Goal: Task Accomplishment & Management: Manage account settings

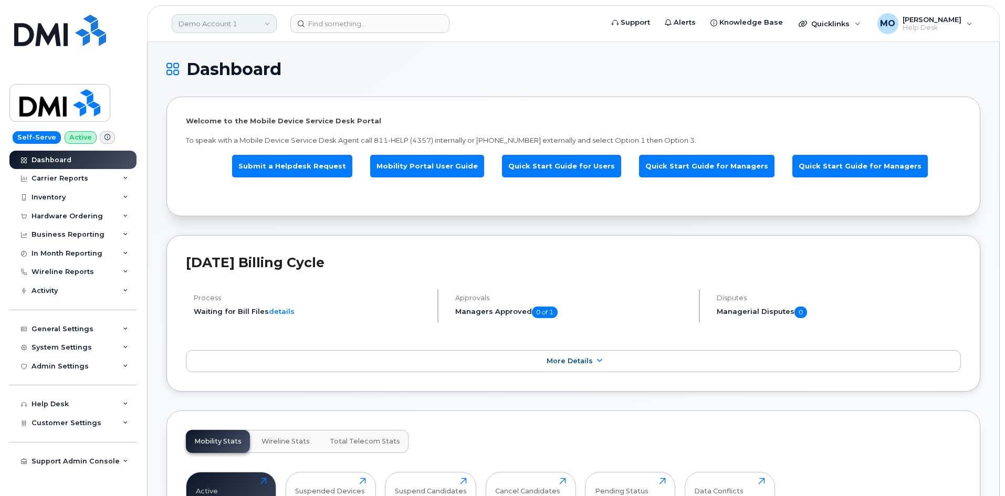
click at [226, 30] on link "Demo Account 1" at bounding box center [224, 23] width 105 height 19
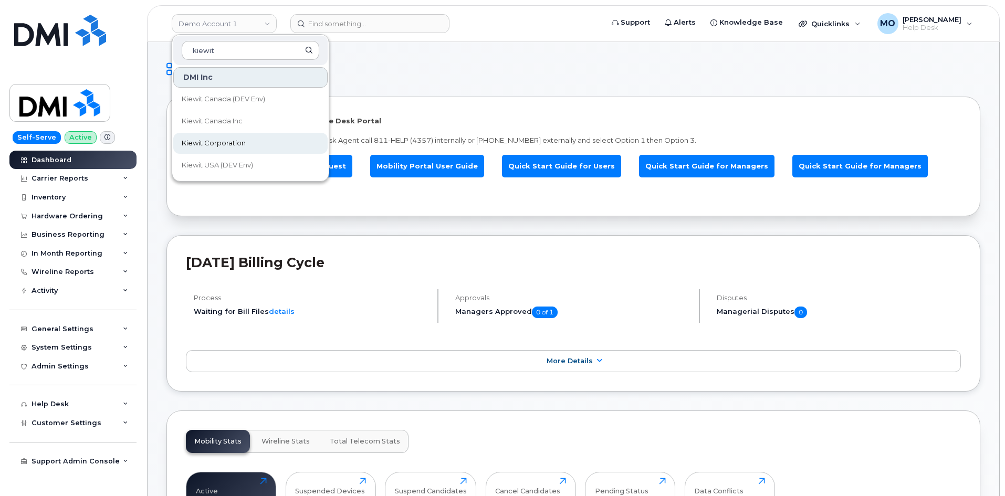
type input "kiewit"
click at [238, 147] on span "Kiewit Corporation" at bounding box center [214, 143] width 64 height 11
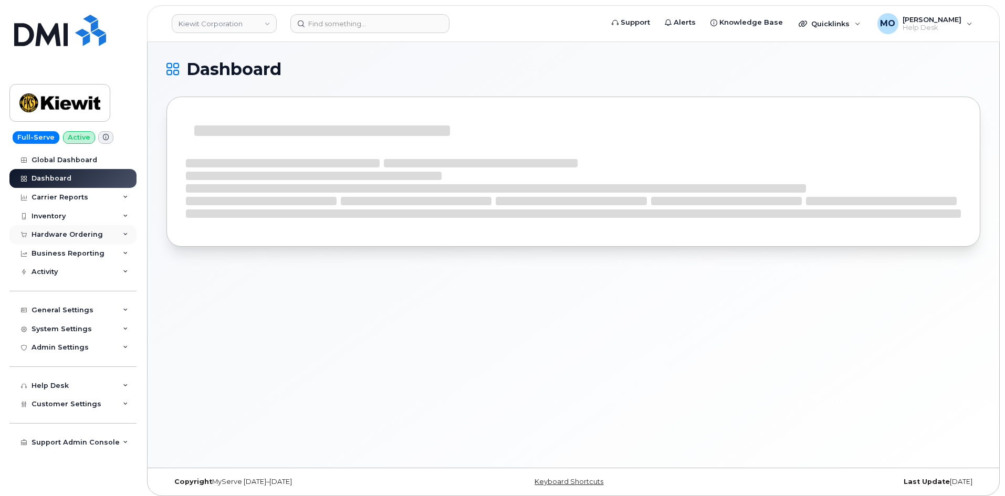
click at [116, 232] on div "Hardware Ordering" at bounding box center [72, 234] width 127 height 19
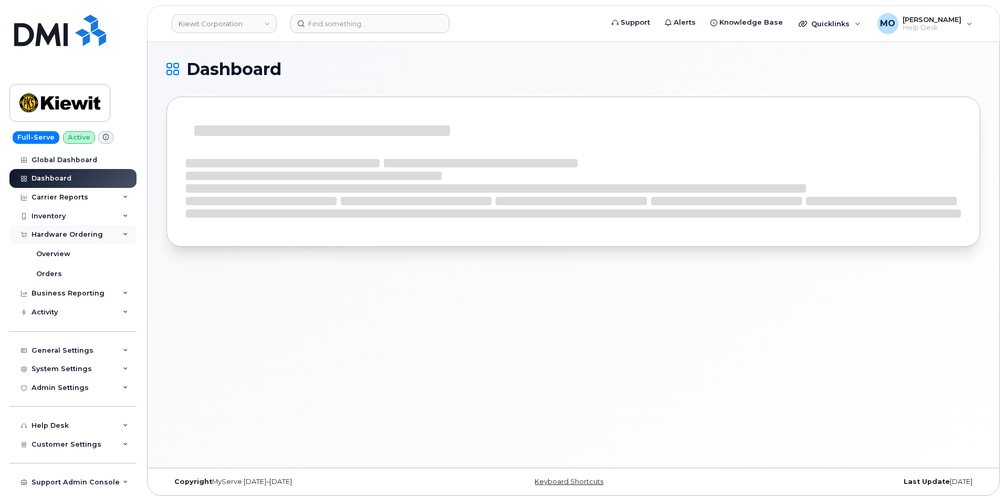
click at [110, 226] on div "Hardware Ordering" at bounding box center [72, 234] width 127 height 19
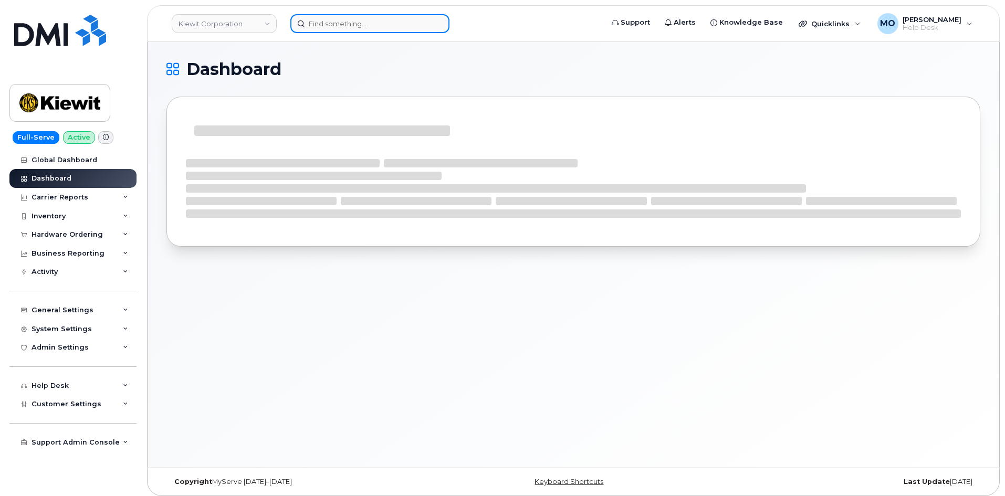
click at [314, 20] on input at bounding box center [369, 23] width 159 height 19
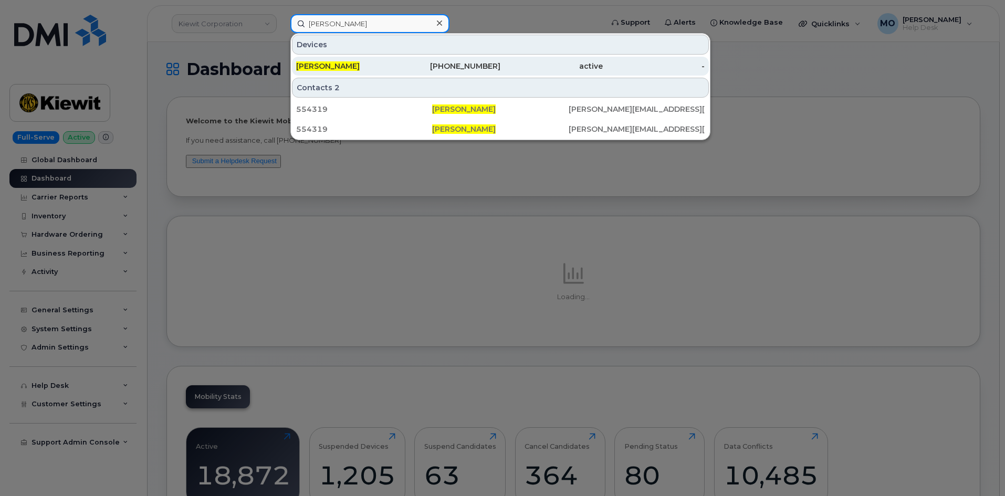
type input "Juan Coronel"
click at [427, 72] on div "737-837-0568" at bounding box center [449, 66] width 102 height 19
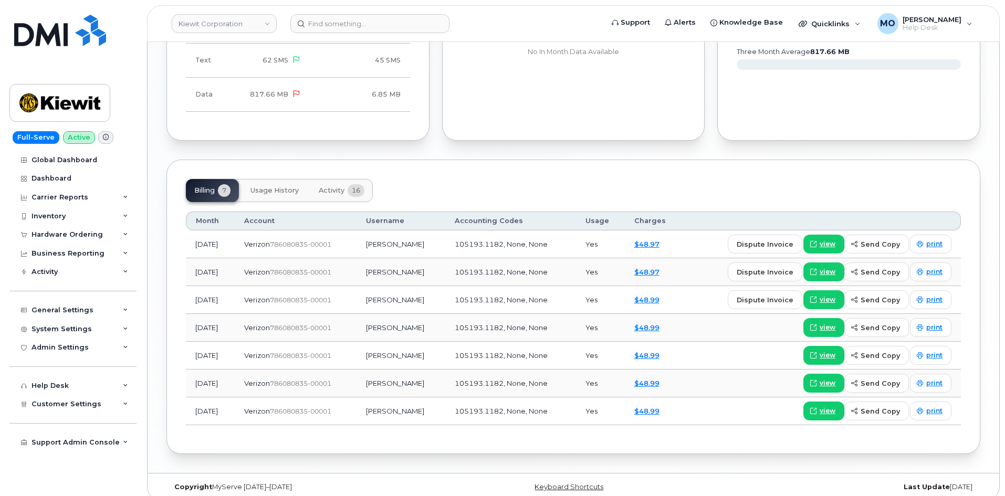
scroll to position [1032, 0]
click at [288, 185] on span "Usage History" at bounding box center [274, 189] width 48 height 8
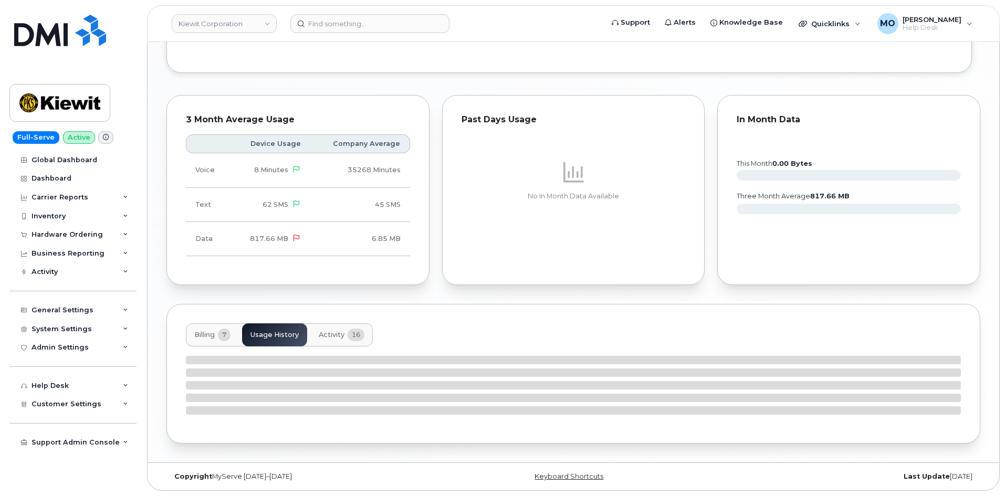
scroll to position [877, 0]
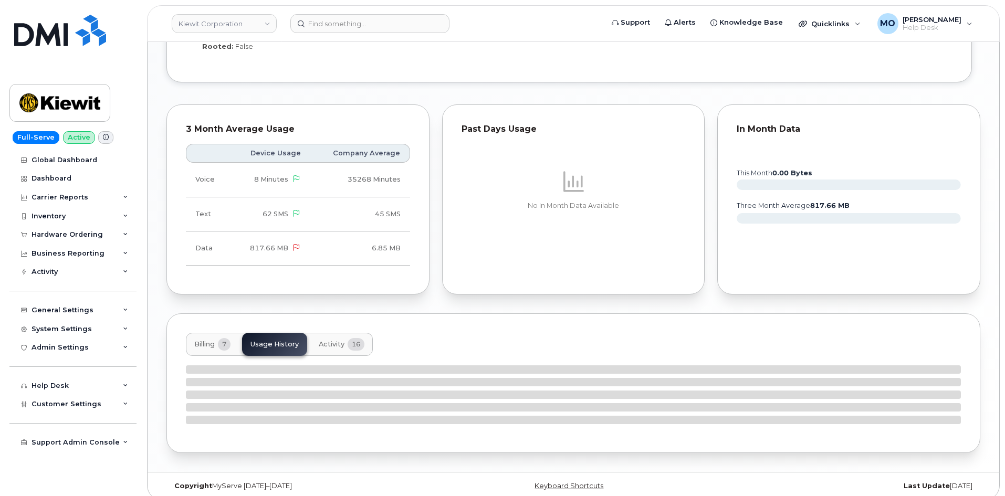
click at [353, 338] on span "16" at bounding box center [356, 344] width 17 height 13
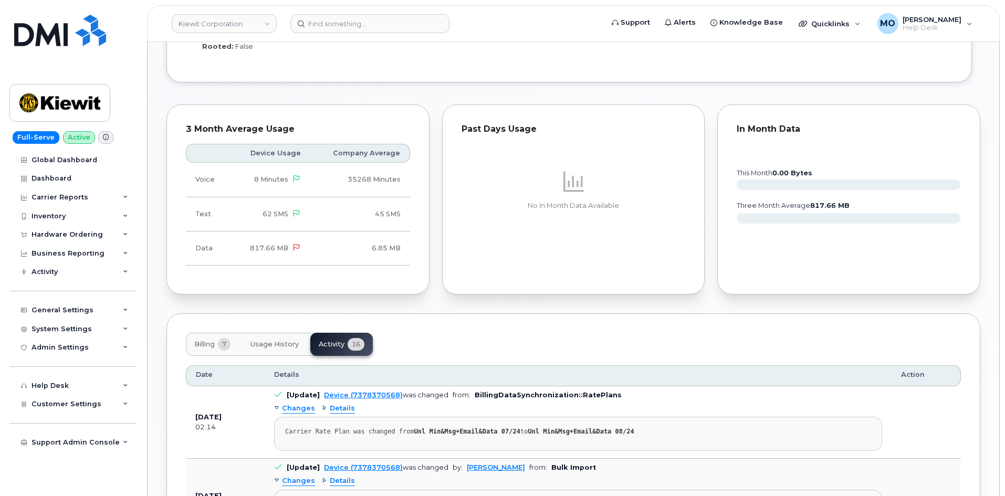
click at [214, 340] on button "Billing 7" at bounding box center [212, 344] width 53 height 23
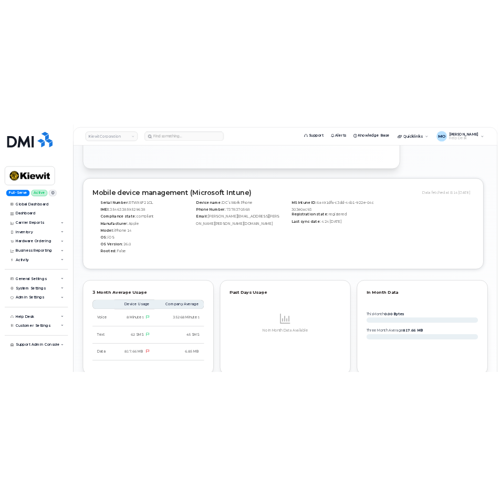
scroll to position [667, 0]
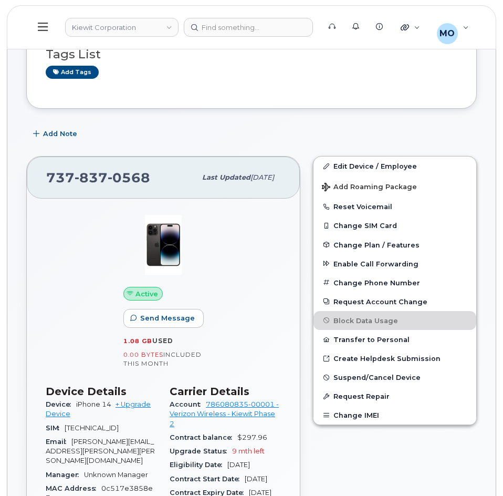
scroll to position [37, 0]
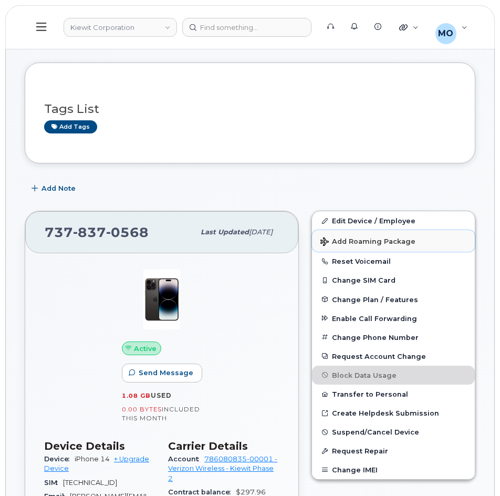
click at [339, 246] on button "Add Roaming Package" at bounding box center [393, 241] width 163 height 22
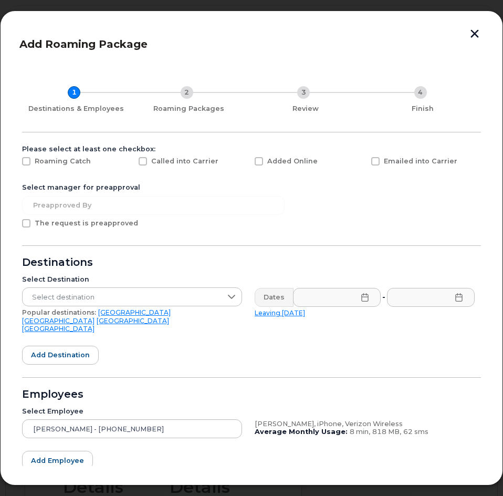
click at [37, 167] on div "Roaming Catch" at bounding box center [74, 164] width 117 height 26
click at [33, 163] on label "Roaming Catch" at bounding box center [56, 161] width 69 height 8
click at [15, 162] on input "Roaming Catch" at bounding box center [11, 159] width 5 height 5
checkbox input "true"
click at [81, 223] on span "The request is preapproved" at bounding box center [86, 223] width 103 height 8
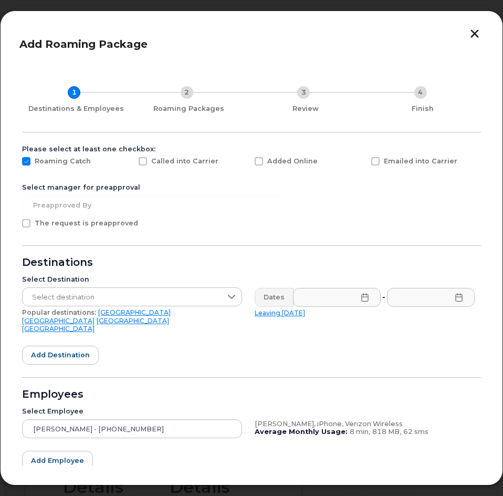
click at [15, 223] on input "The request is preapproved" at bounding box center [11, 221] width 5 height 5
click at [80, 224] on span "The request is preapproved" at bounding box center [86, 223] width 103 height 8
click at [15, 224] on input "The request is preapproved" at bounding box center [11, 221] width 5 height 5
click at [78, 226] on span "The request is preapproved" at bounding box center [86, 223] width 103 height 8
click at [15, 224] on input "The request is preapproved" at bounding box center [11, 221] width 5 height 5
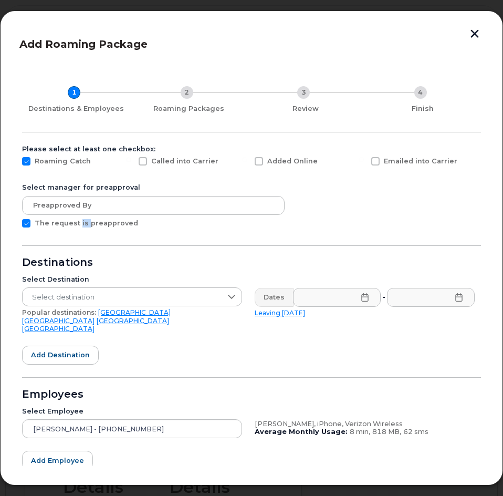
click at [78, 226] on span "The request is preapproved" at bounding box center [86, 223] width 103 height 8
click at [15, 224] on input "The request is preapproved" at bounding box center [11, 221] width 5 height 5
click at [292, 204] on form "Please select at least one checkbox: Roaming Catch Called into Carrier Added On…" at bounding box center [251, 336] width 459 height 382
click at [97, 219] on span "The request is preapproved" at bounding box center [86, 223] width 103 height 8
click at [15, 219] on input "The request is preapproved" at bounding box center [11, 221] width 5 height 5
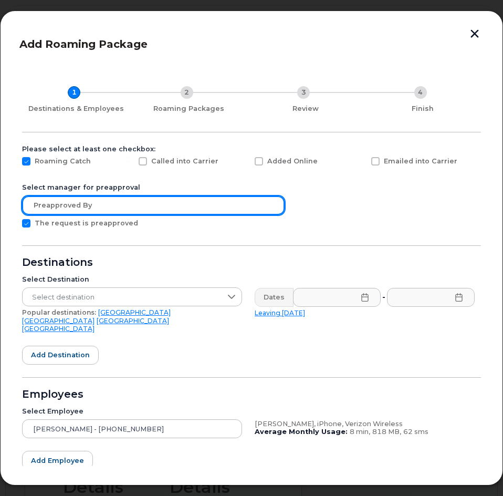
click at [104, 203] on input "text" at bounding box center [153, 205] width 263 height 19
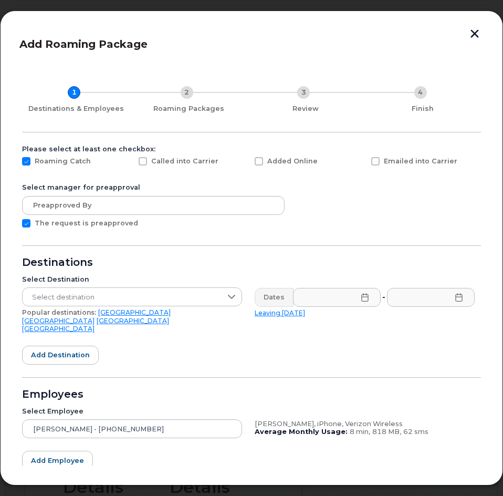
click at [99, 226] on span "The request is preapproved" at bounding box center [86, 223] width 103 height 8
click at [15, 224] on input "The request is preapproved" at bounding box center [11, 221] width 5 height 5
checkbox input "false"
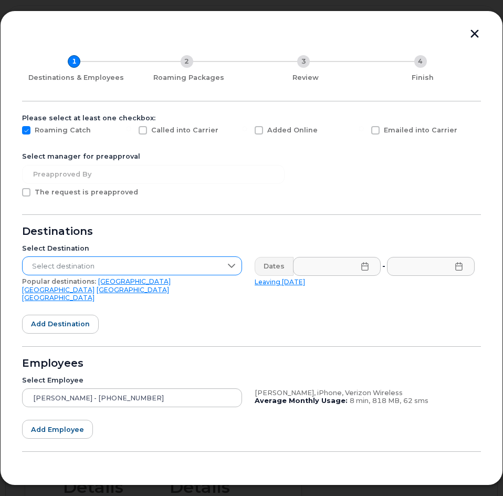
scroll to position [48, 0]
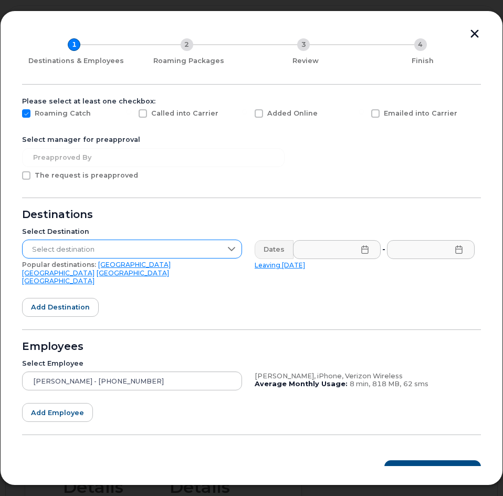
click at [150, 251] on span "Select destination" at bounding box center [122, 249] width 199 height 19
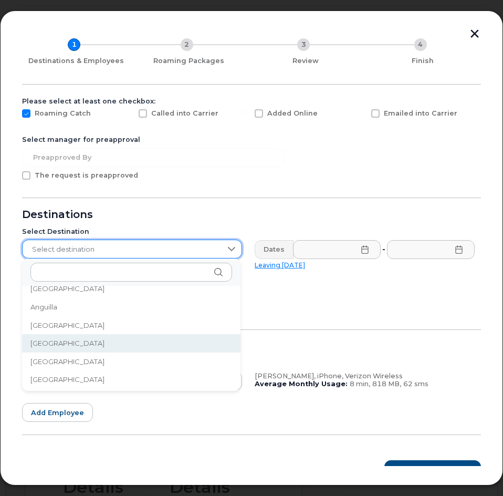
scroll to position [158, 0]
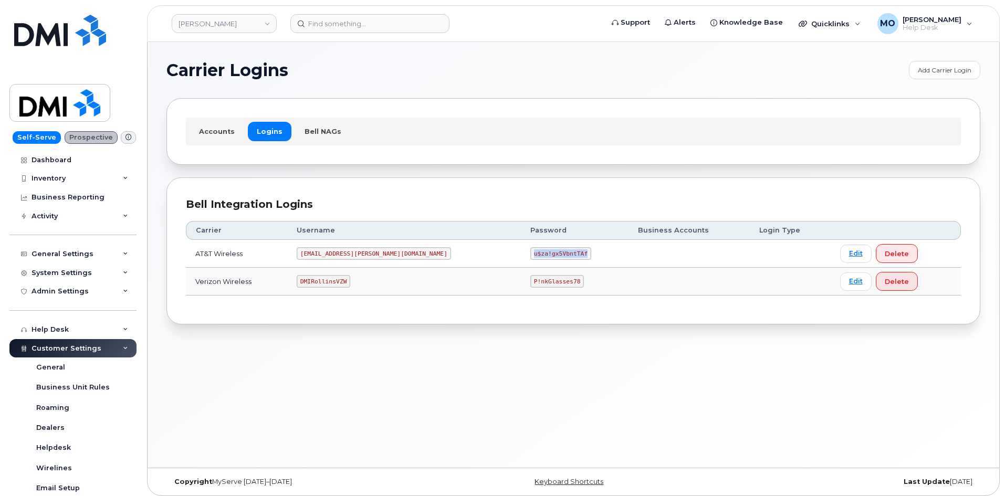
drag, startPoint x: 466, startPoint y: 252, endPoint x: 563, endPoint y: 265, distance: 97.4
click at [563, 265] on td "u$za!gx5VbntTAf" at bounding box center [575, 254] width 108 height 28
copy code "u$za!gx5VbntTAf"
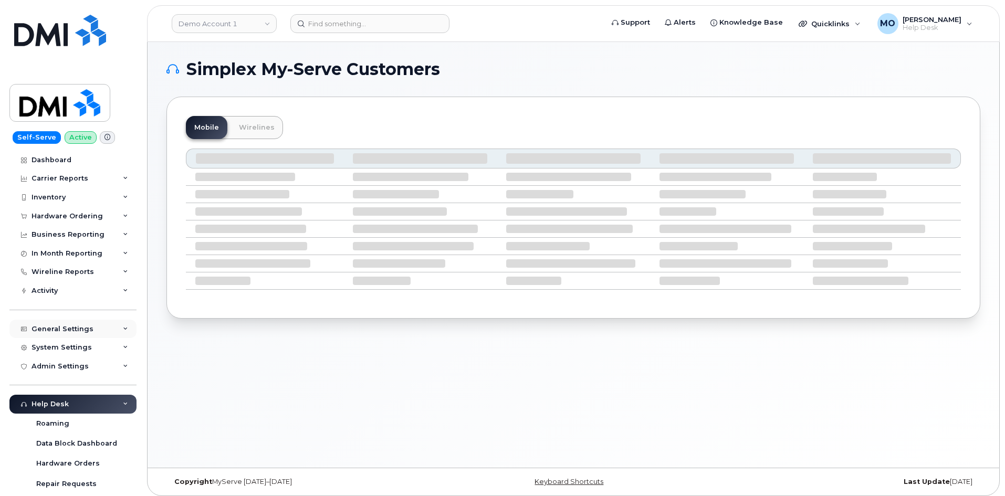
click at [77, 328] on div "General Settings" at bounding box center [63, 329] width 62 height 8
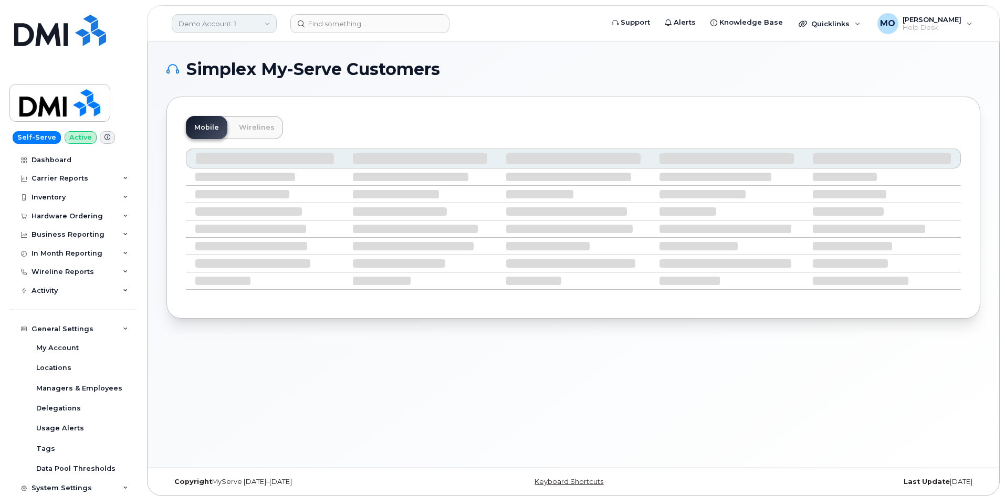
click at [247, 18] on link "Demo Account 1" at bounding box center [224, 23] width 105 height 19
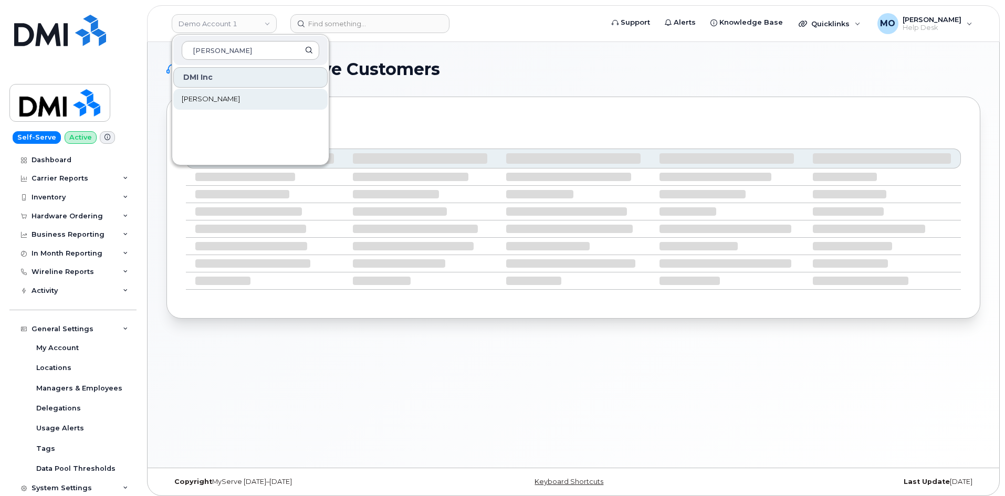
type input "rollins"
click at [264, 102] on link "[PERSON_NAME]" at bounding box center [250, 99] width 154 height 21
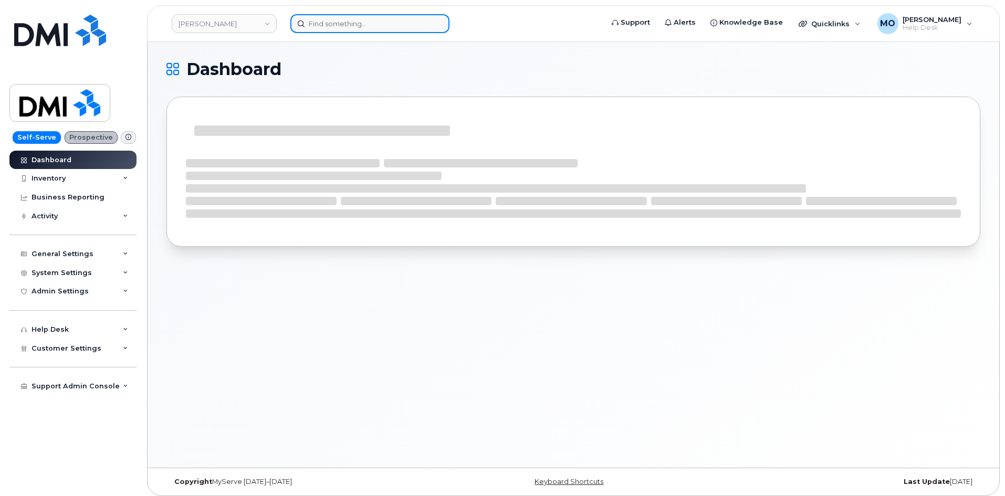
click at [323, 24] on input at bounding box center [369, 23] width 159 height 19
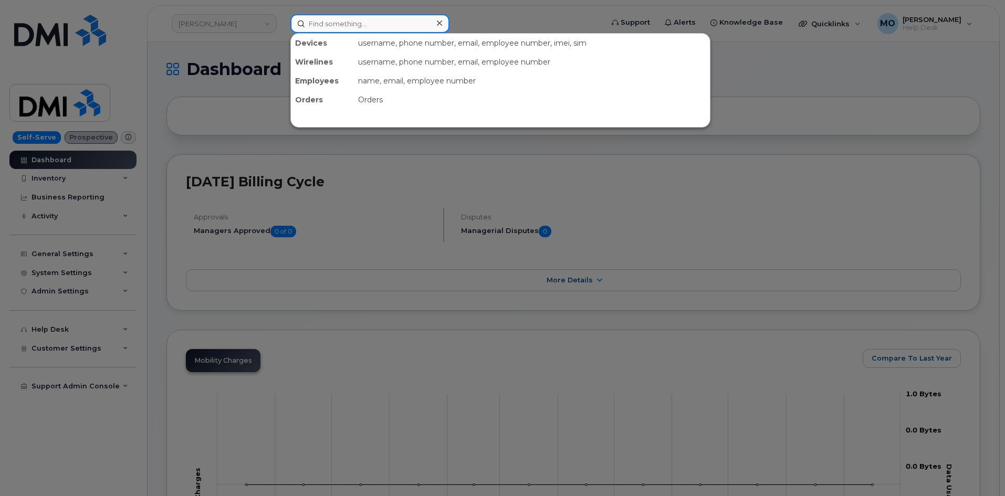
paste input "[PHONE_NUMBER]"
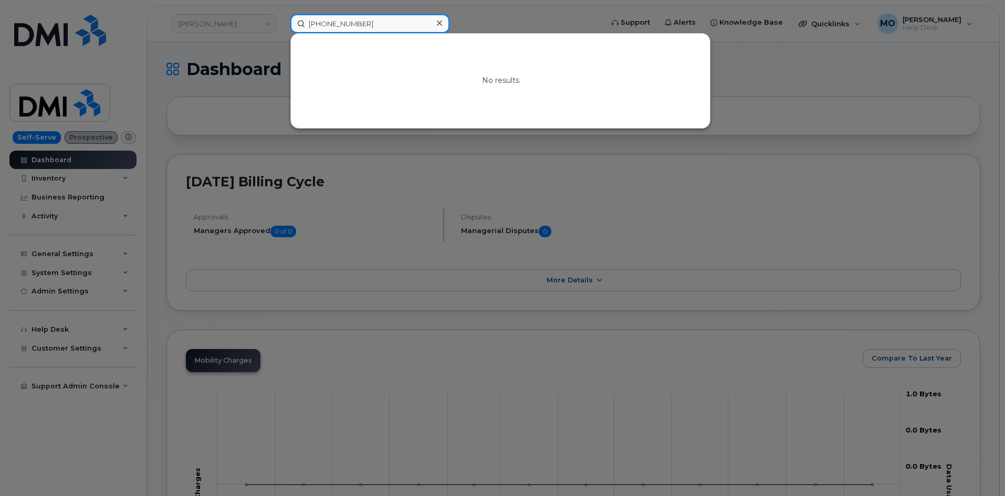
type input "[PHONE_NUMBER]"
click at [440, 25] on icon at bounding box center [439, 23] width 5 height 8
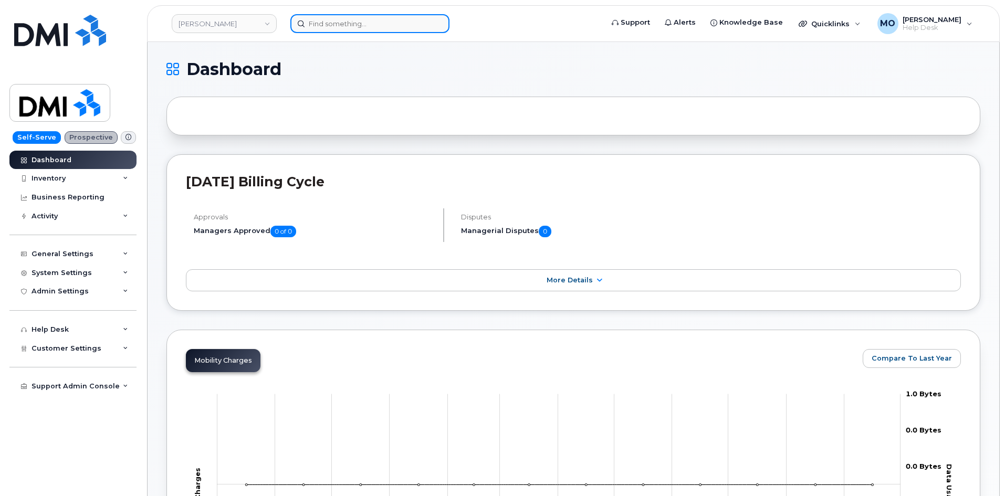
click at [322, 24] on input at bounding box center [369, 23] width 159 height 19
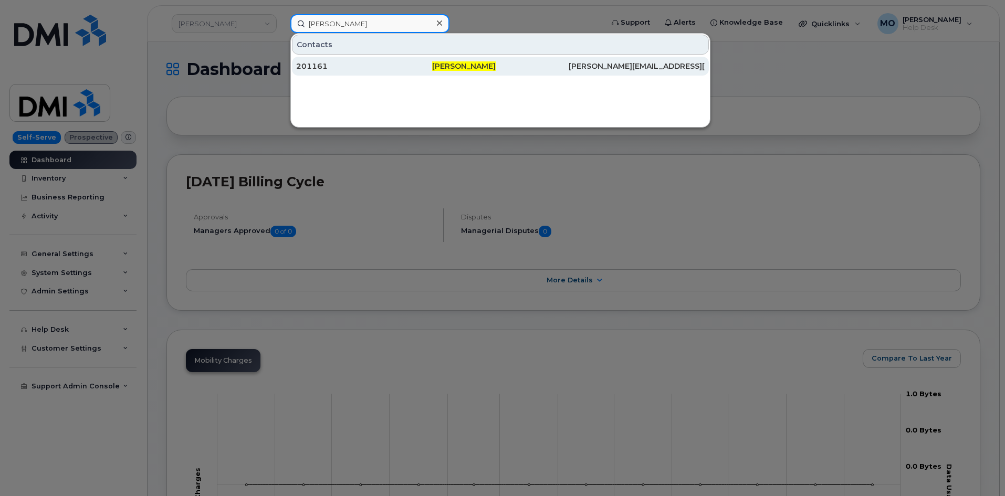
type input "[PERSON_NAME]"
click at [361, 65] on div "201161" at bounding box center [364, 66] width 136 height 11
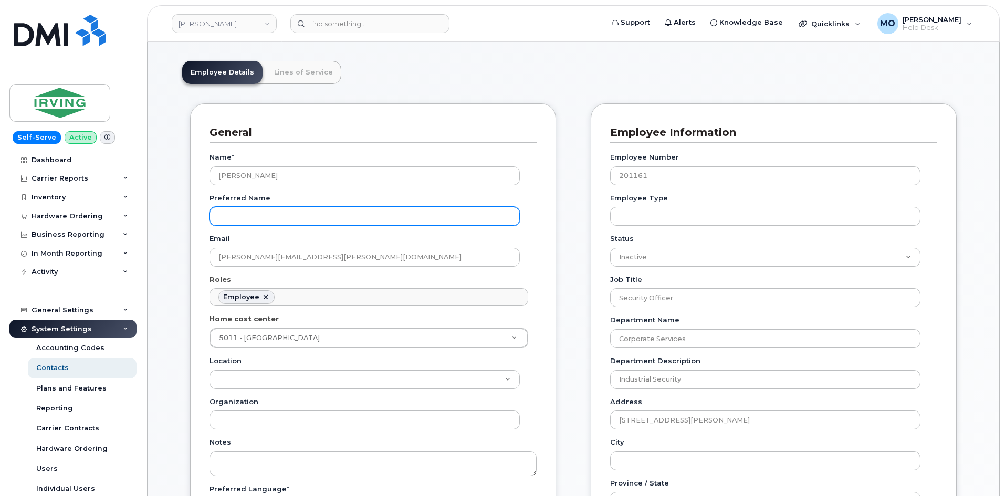
scroll to position [158, 0]
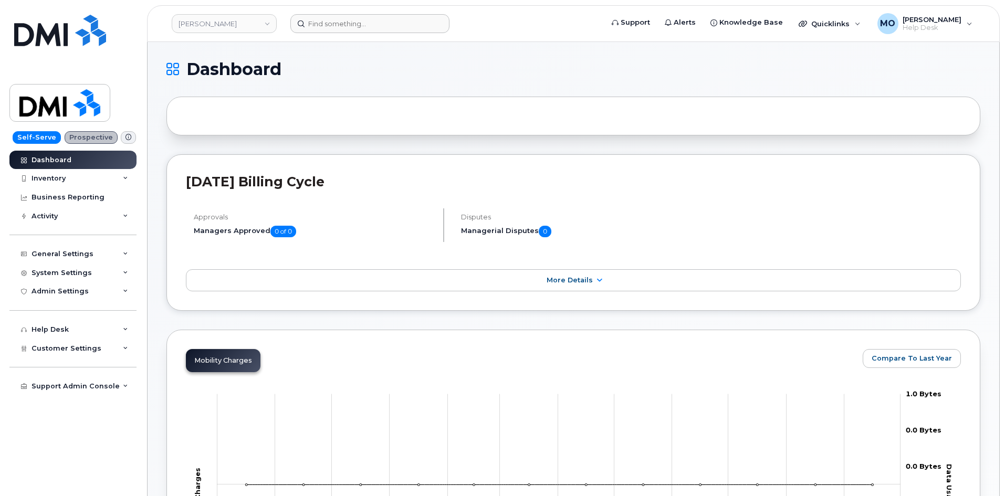
drag, startPoint x: 340, startPoint y: 36, endPoint x: 339, endPoint y: 29, distance: 6.3
click at [340, 35] on header "[PERSON_NAME] Support Alerts Knowledge Base Quicklinks Suspend / Cancel Device …" at bounding box center [573, 23] width 853 height 37
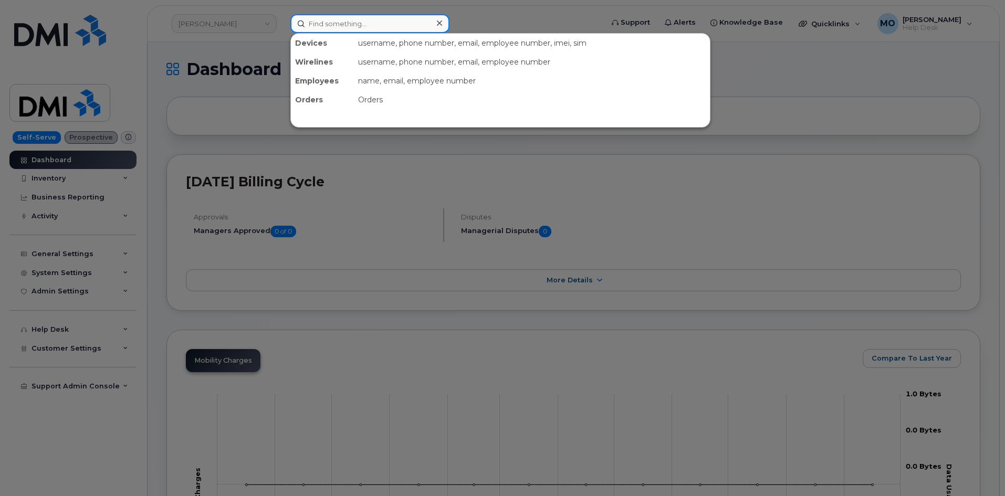
click at [339, 29] on input at bounding box center [369, 23] width 159 height 19
paste input "5042298476"
type input "5042298476"
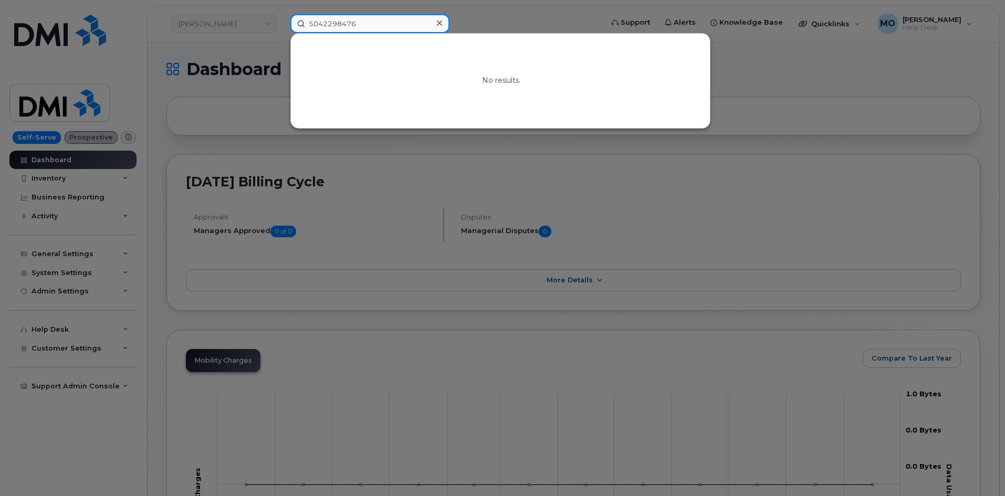
click at [414, 22] on input "5042298476" at bounding box center [369, 23] width 159 height 19
click at [414, 23] on input "5042298476" at bounding box center [369, 23] width 159 height 19
click at [415, 23] on input "5042298476" at bounding box center [369, 23] width 159 height 19
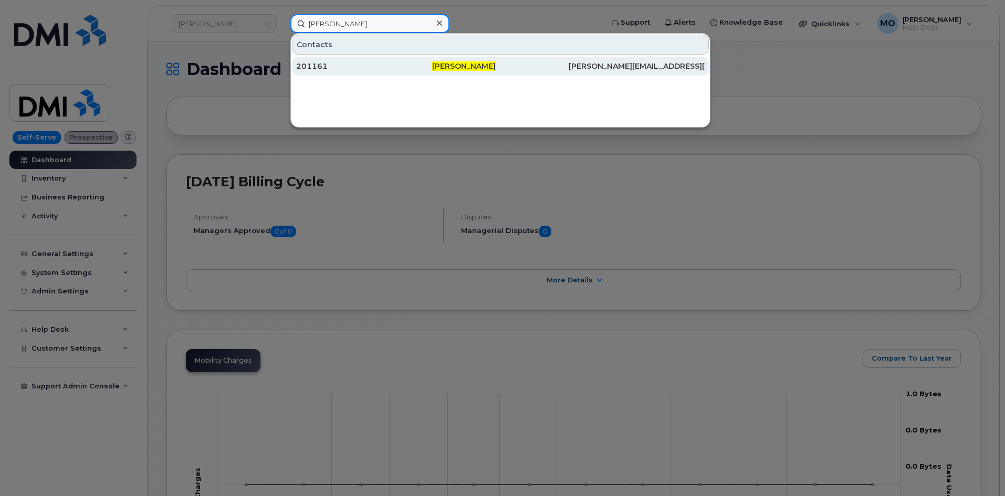
type input "[PERSON_NAME]"
click at [567, 67] on div "[PERSON_NAME]" at bounding box center [500, 66] width 136 height 11
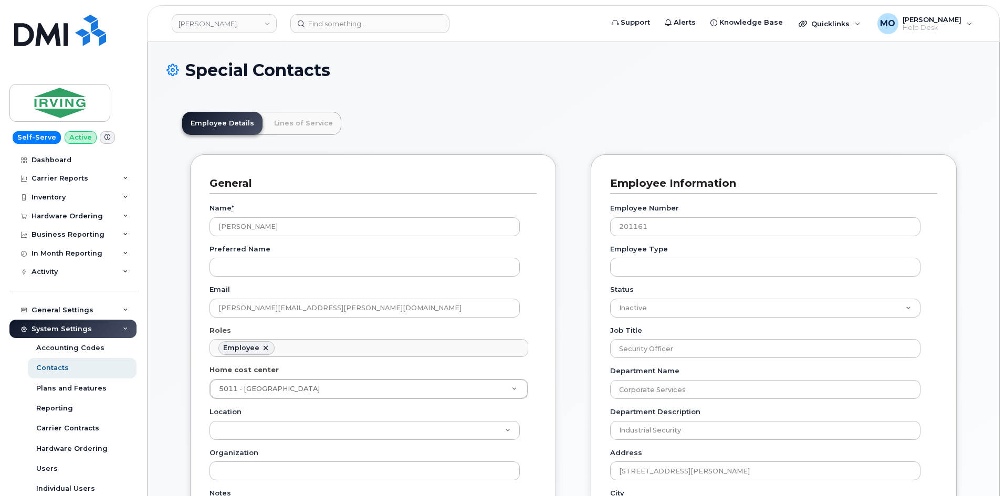
scroll to position [31, 0]
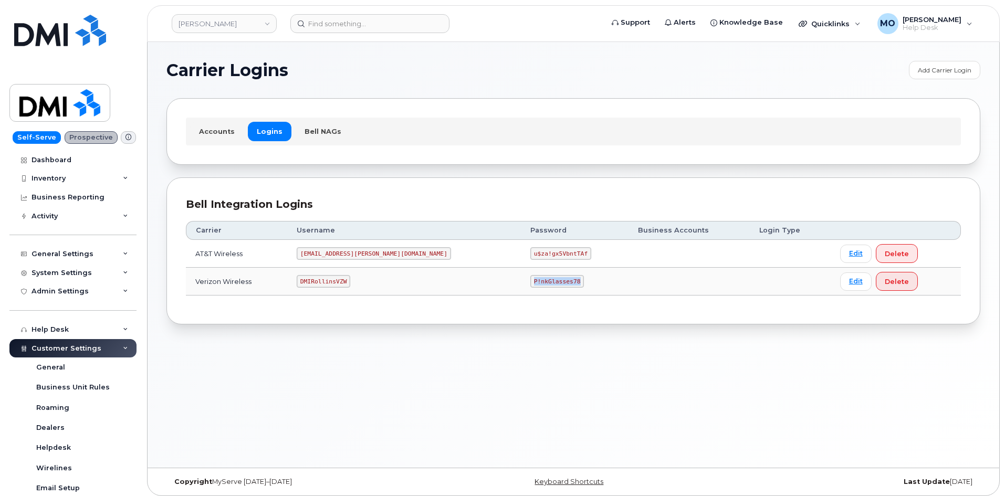
drag, startPoint x: 509, startPoint y: 278, endPoint x: 426, endPoint y: 278, distance: 83.0
click at [426, 278] on tr "Verizon Wireless DMIRollinsVZW P!nkGlasses78 Edit Delete" at bounding box center [573, 282] width 775 height 28
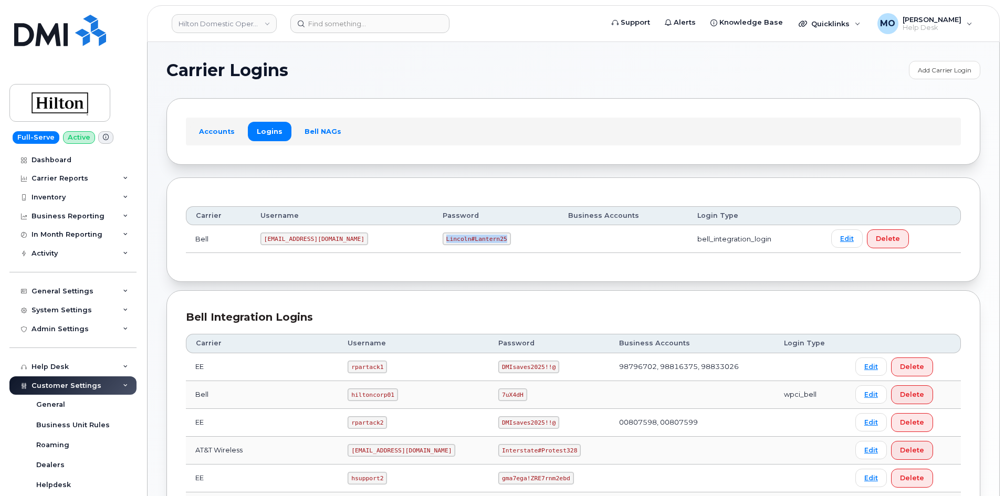
drag, startPoint x: 465, startPoint y: 238, endPoint x: 402, endPoint y: 235, distance: 63.6
click at [433, 235] on td "Lincoln#Lantern25" at bounding box center [495, 239] width 125 height 28
copy code "Lincoln#Lantern25"
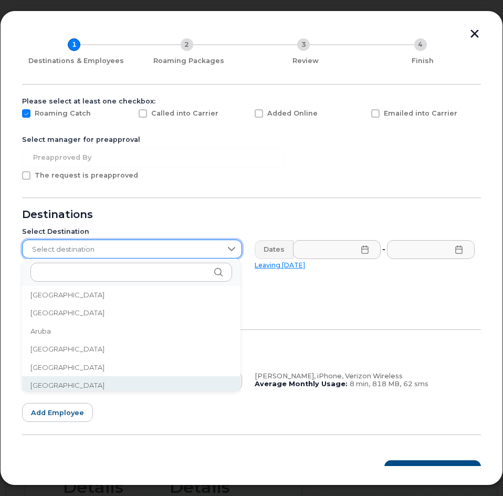
scroll to position [153, 0]
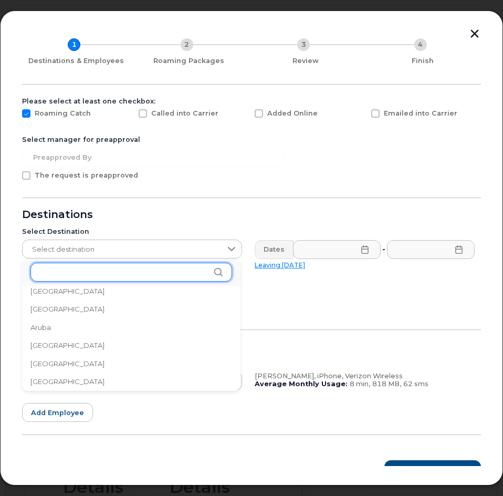
click at [108, 270] on input "text" at bounding box center [131, 272] width 202 height 19
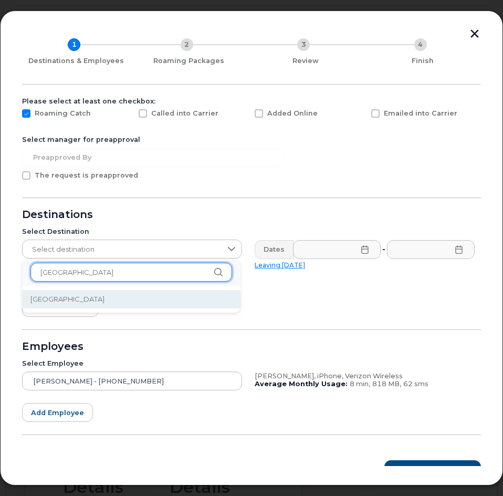
type input "Spain"
click at [154, 297] on li "Spain" at bounding box center [131, 299] width 218 height 18
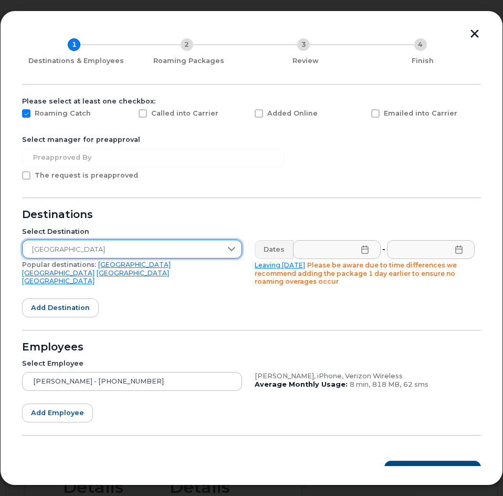
click at [68, 248] on span "Spain" at bounding box center [122, 249] width 199 height 19
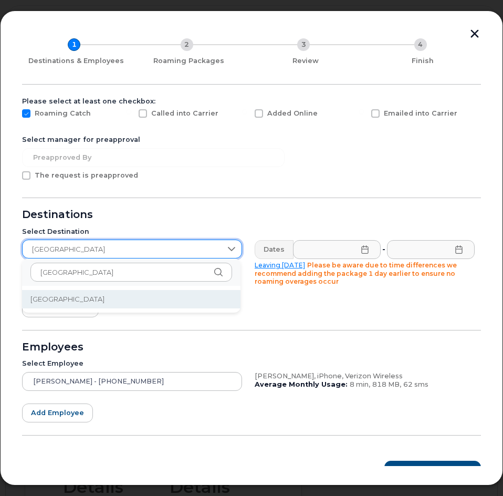
click at [68, 248] on span "Spain" at bounding box center [122, 249] width 199 height 19
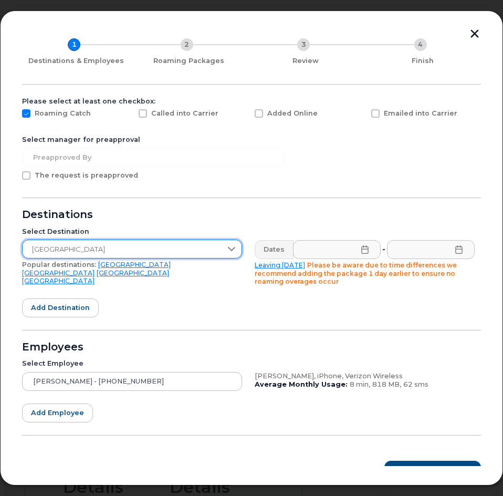
click at [68, 248] on span "Spain" at bounding box center [122, 249] width 199 height 19
click at [68, 247] on span "Spain" at bounding box center [122, 249] width 199 height 19
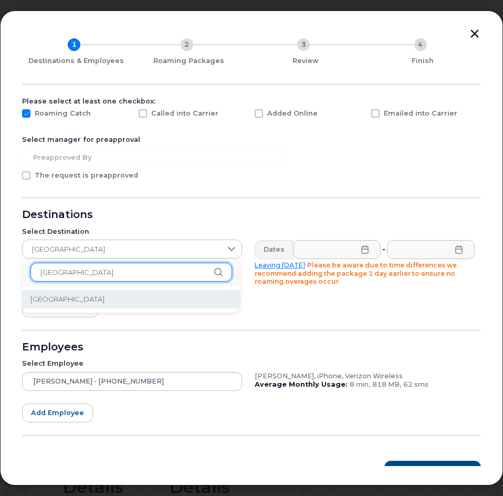
click at [166, 270] on input "Spain" at bounding box center [131, 272] width 202 height 19
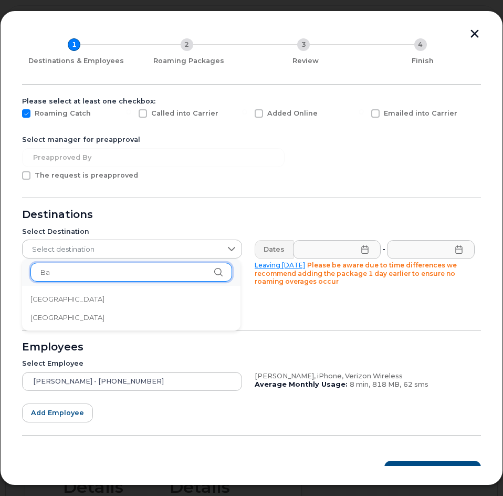
type input "B"
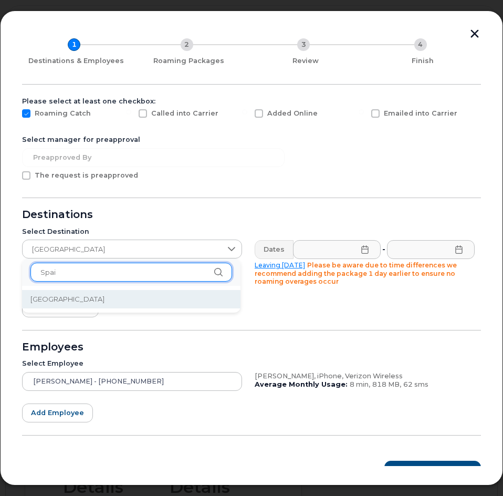
type input "Spain"
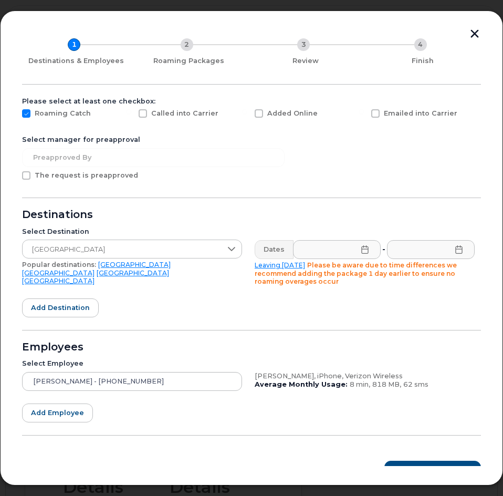
click at [168, 269] on link "United Kingdom" at bounding box center [133, 273] width 72 height 8
click at [361, 254] on input "text" at bounding box center [337, 249] width 88 height 19
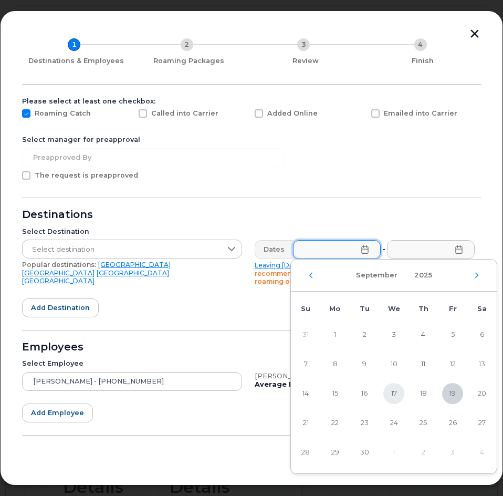
click at [396, 397] on span "17" at bounding box center [393, 393] width 21 height 21
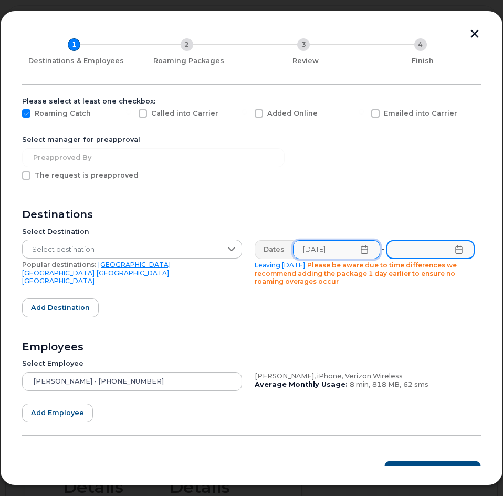
click at [417, 244] on input "text" at bounding box center [430, 249] width 88 height 19
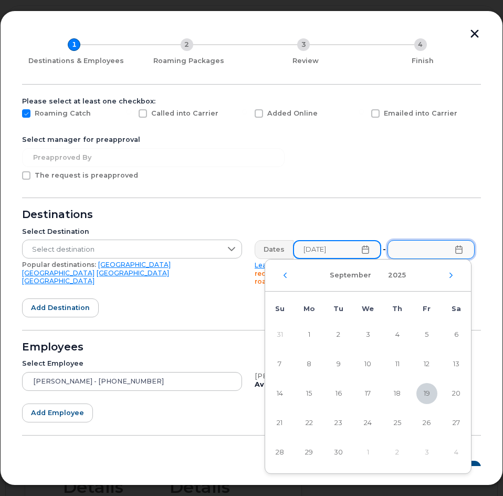
click at [349, 251] on input "09/17/2025" at bounding box center [337, 249] width 88 height 19
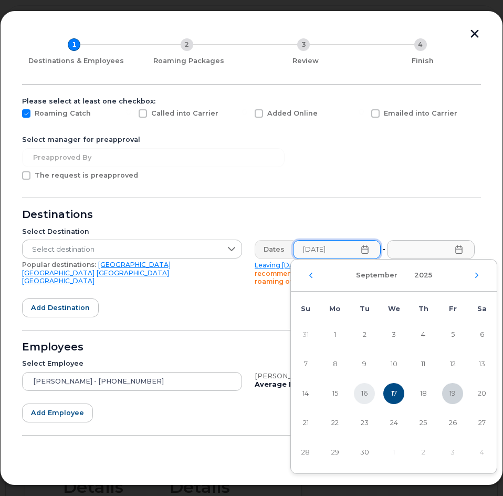
click at [363, 393] on span "16" at bounding box center [364, 393] width 21 height 21
type input "09/16/2025"
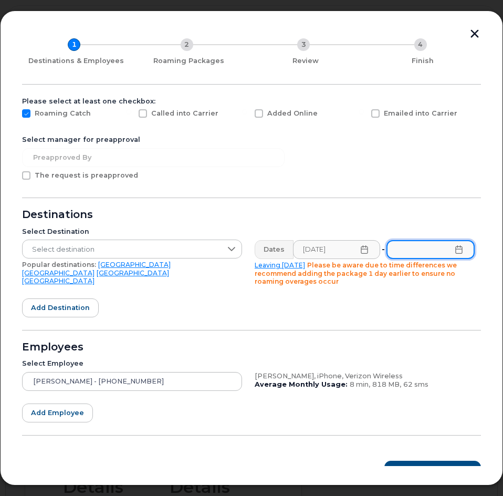
click at [416, 249] on input "text" at bounding box center [430, 249] width 88 height 19
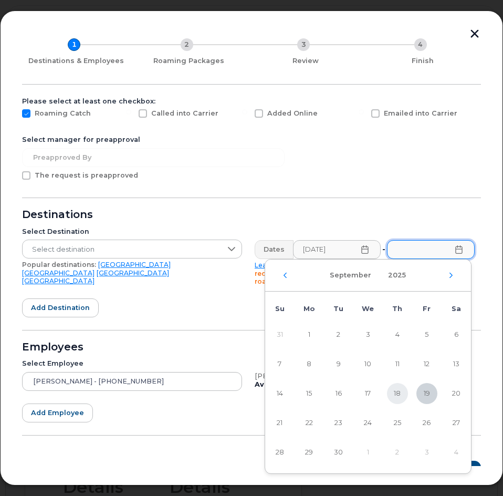
click at [401, 393] on span "18" at bounding box center [397, 393] width 21 height 21
type input "09/18/2025"
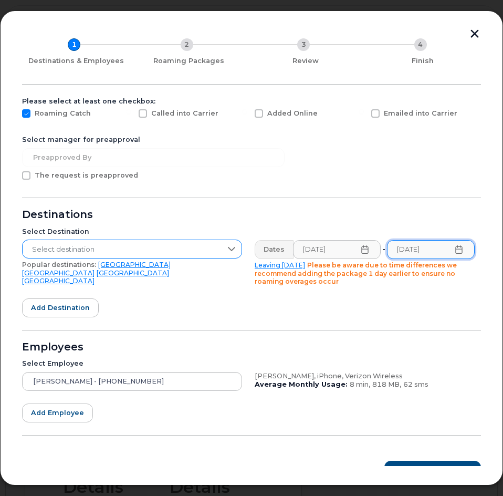
click at [142, 251] on span "Select destination" at bounding box center [122, 249] width 199 height 19
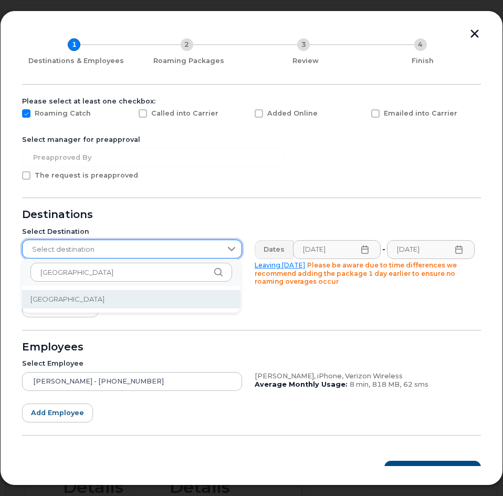
drag, startPoint x: 267, startPoint y: 346, endPoint x: 242, endPoint y: 335, distance: 27.3
click at [267, 345] on div "Employees" at bounding box center [251, 347] width 459 height 8
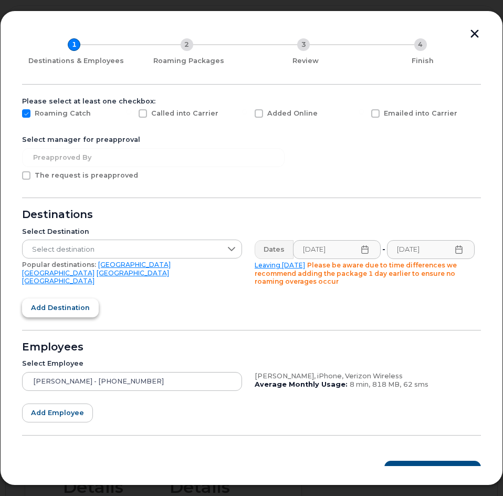
click at [65, 312] on span "Add destination" at bounding box center [60, 307] width 59 height 10
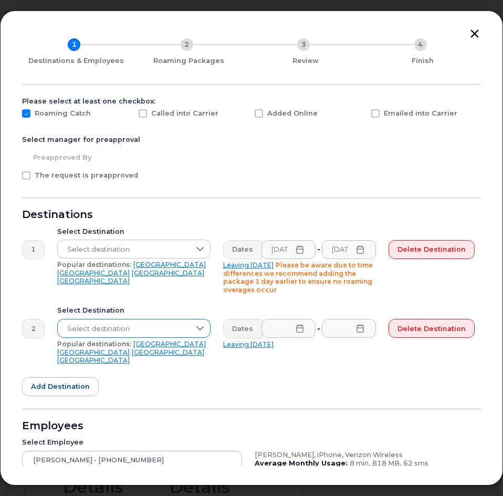
click at [128, 326] on span "Select destination" at bounding box center [124, 328] width 132 height 19
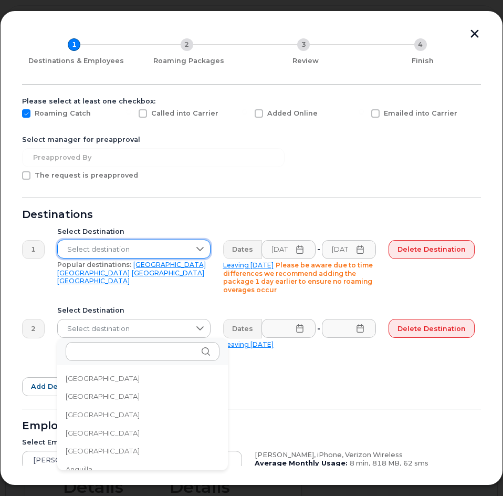
click at [133, 248] on span "Select destination" at bounding box center [124, 249] width 132 height 19
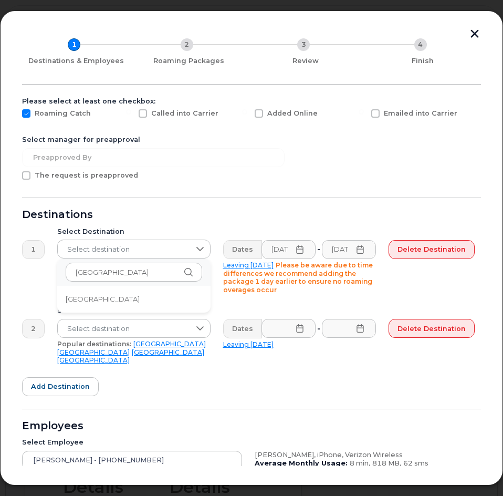
click at [107, 300] on li "Spain" at bounding box center [133, 299] width 153 height 18
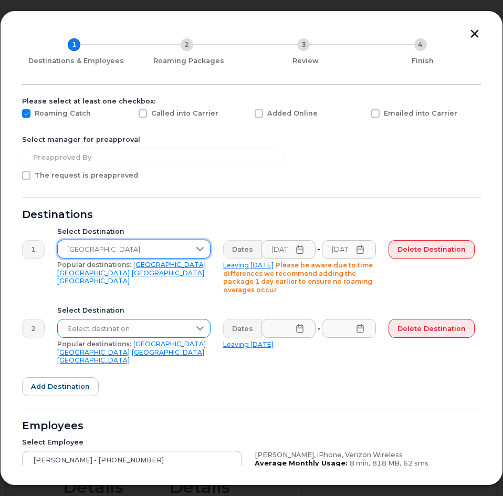
click at [117, 332] on span "Select destination" at bounding box center [124, 328] width 132 height 19
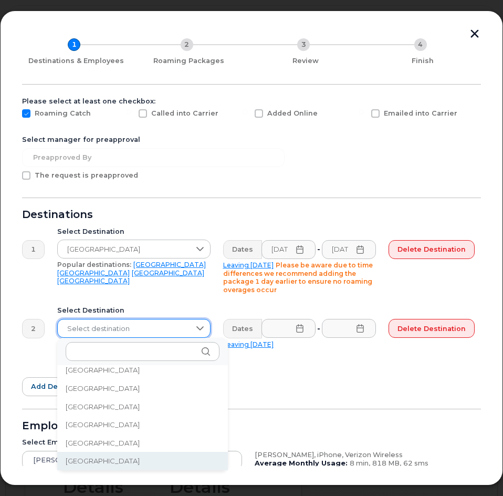
scroll to position [2658, 0]
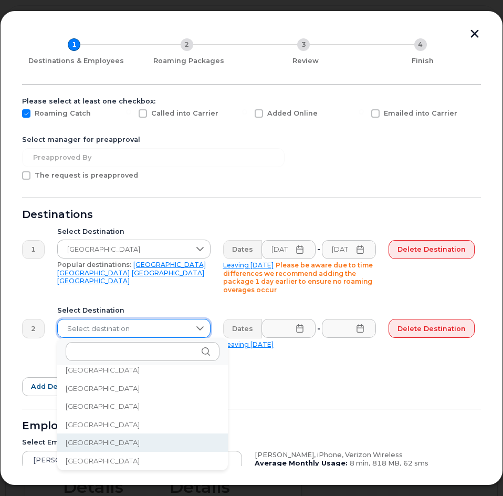
click at [87, 442] on span "Portugal" at bounding box center [103, 442] width 74 height 10
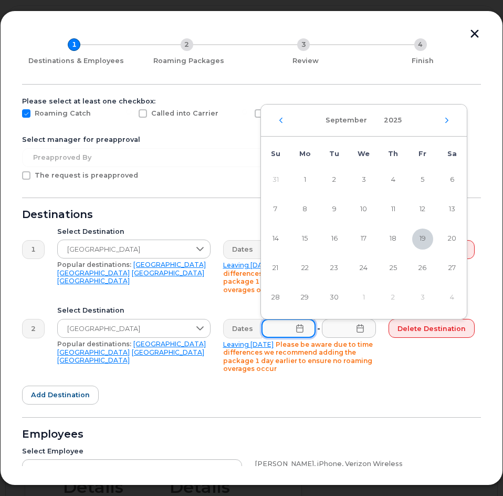
click at [269, 326] on input "text" at bounding box center [288, 328] width 55 height 19
click at [277, 270] on span "21" at bounding box center [275, 268] width 21 height 21
type input "09/21/2025"
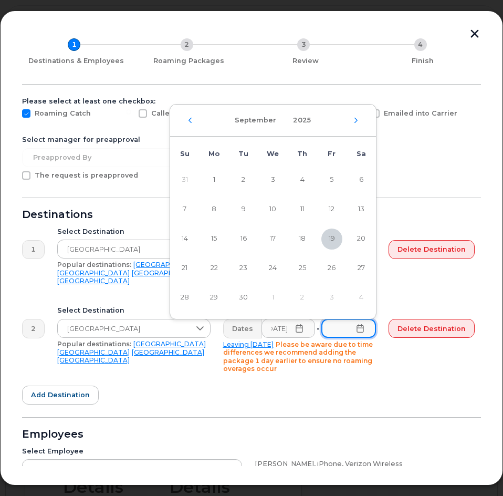
scroll to position [0, 0]
click at [347, 332] on input "text" at bounding box center [348, 328] width 55 height 19
click at [282, 272] on span "24" at bounding box center [273, 268] width 21 height 21
type input "09/24/2025"
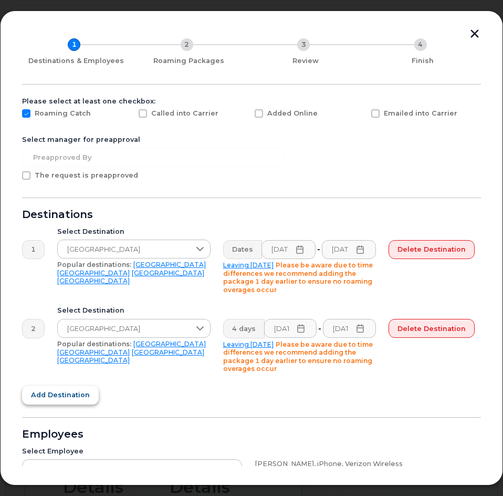
click at [74, 393] on span "Add destination" at bounding box center [60, 395] width 59 height 10
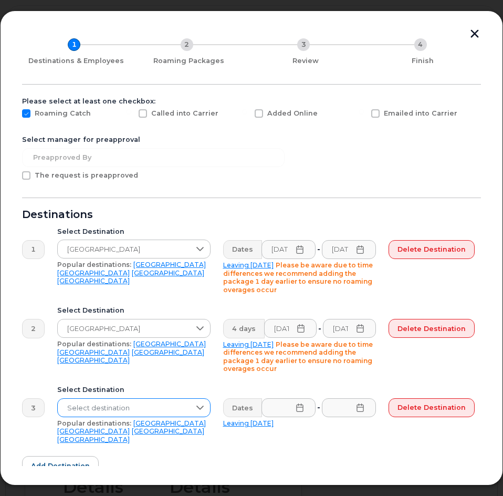
click at [99, 405] on span "Select destination" at bounding box center [124, 407] width 132 height 19
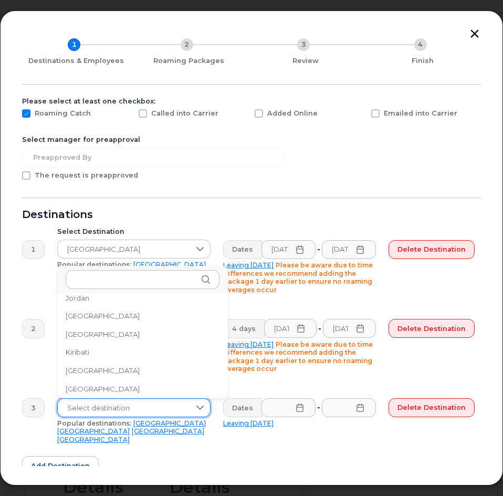
scroll to position [2984, 0]
click at [108, 395] on li "Spain" at bounding box center [142, 389] width 171 height 18
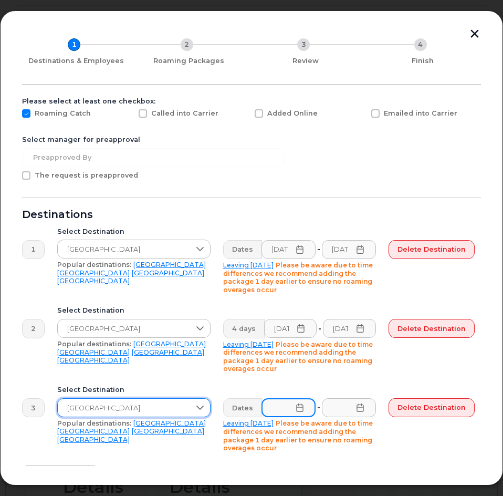
click at [278, 410] on input "text" at bounding box center [288, 407] width 55 height 19
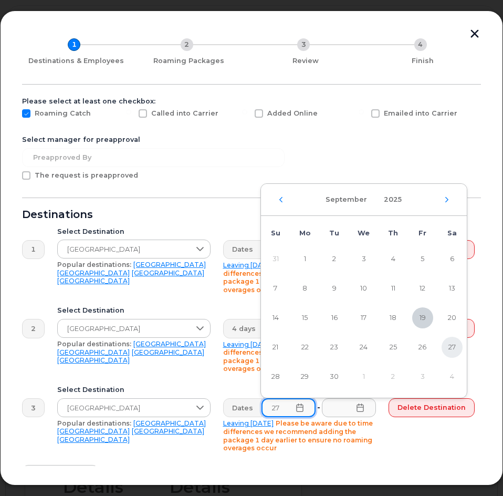
type input "27"
click at [446, 349] on span "27" at bounding box center [452, 347] width 21 height 21
type input "09/27/2025"
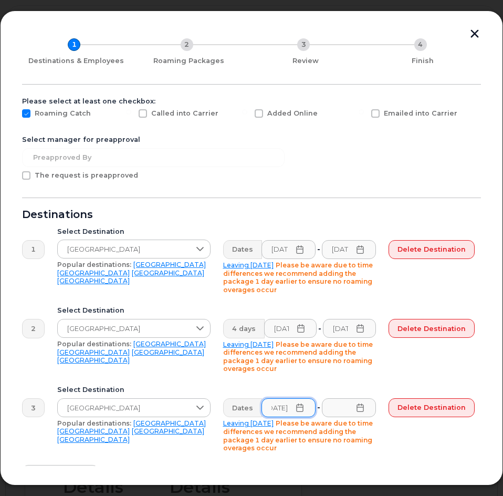
scroll to position [0, 0]
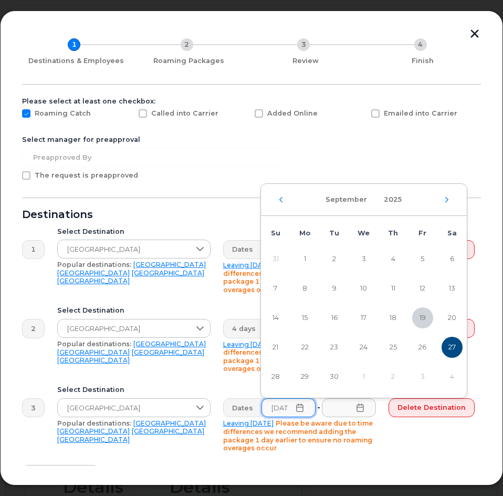
click at [330, 154] on form "Please select at least one checkbox: Roaming Catch Called into Carrier Added On…" at bounding box center [251, 371] width 459 height 549
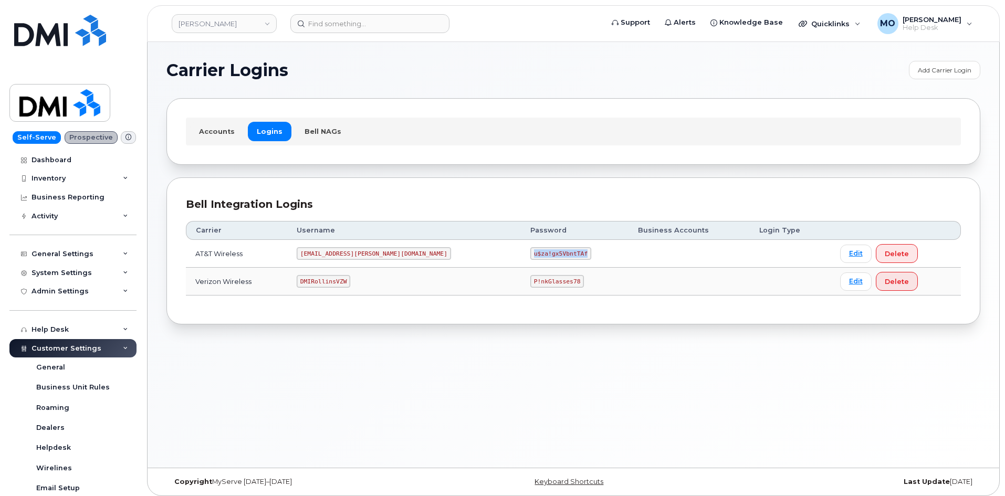
drag, startPoint x: 523, startPoint y: 253, endPoint x: 458, endPoint y: 254, distance: 64.6
click at [521, 254] on td "u$za!gx5VbntTAf" at bounding box center [575, 254] width 108 height 28
copy code "u$za!gx5VbntTAf"
